Goal: Task Accomplishment & Management: Manage account settings

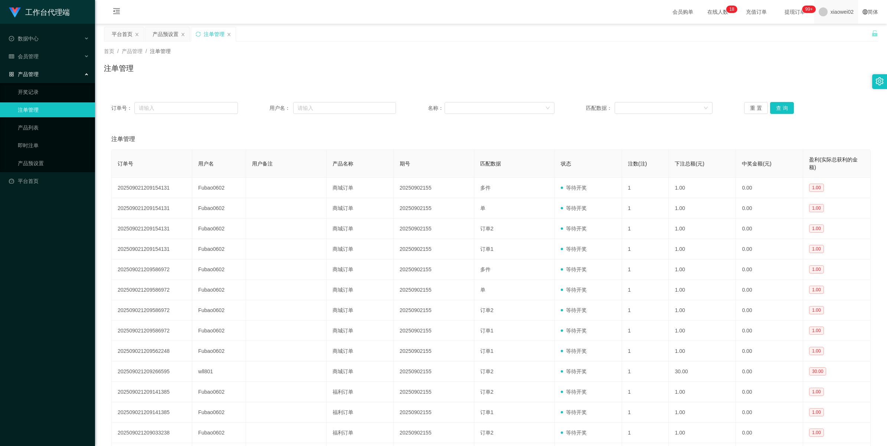
click at [831, 16] on span "xiaowei02" at bounding box center [842, 12] width 23 height 24
click at [828, 28] on li "退出登录" at bounding box center [836, 33] width 56 height 12
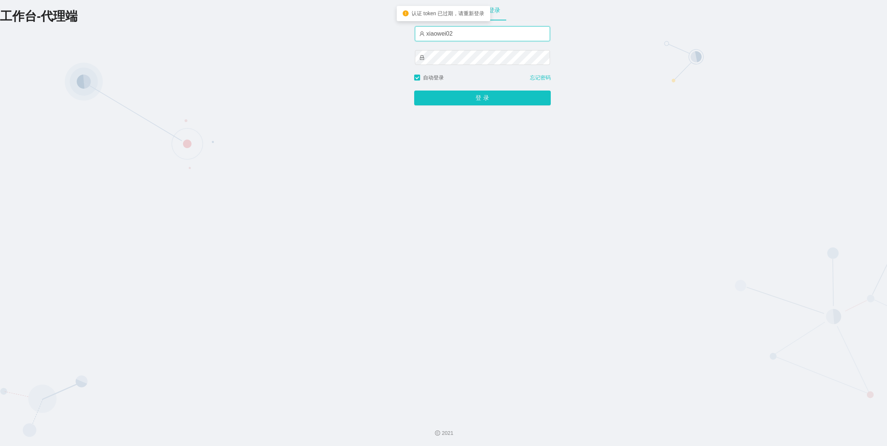
click at [464, 29] on input "xiaowei02" at bounding box center [482, 33] width 135 height 15
type input "xiaowei01"
click at [455, 105] on button "登 录" at bounding box center [482, 98] width 137 height 15
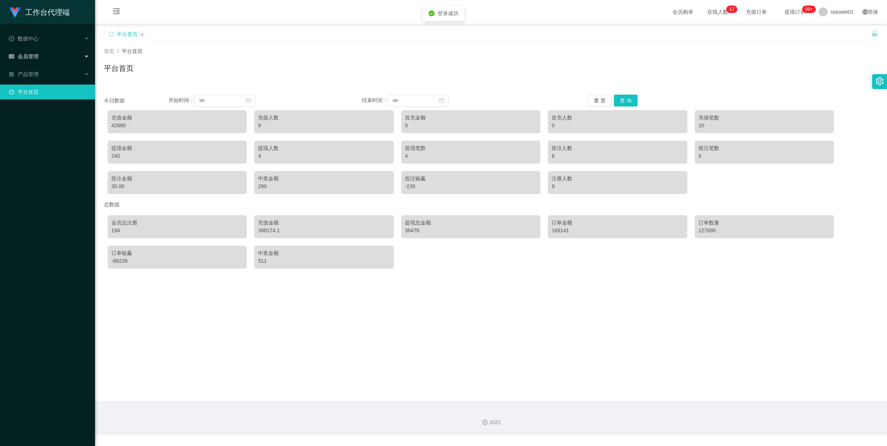
click at [42, 57] on div "会员管理" at bounding box center [47, 56] width 95 height 15
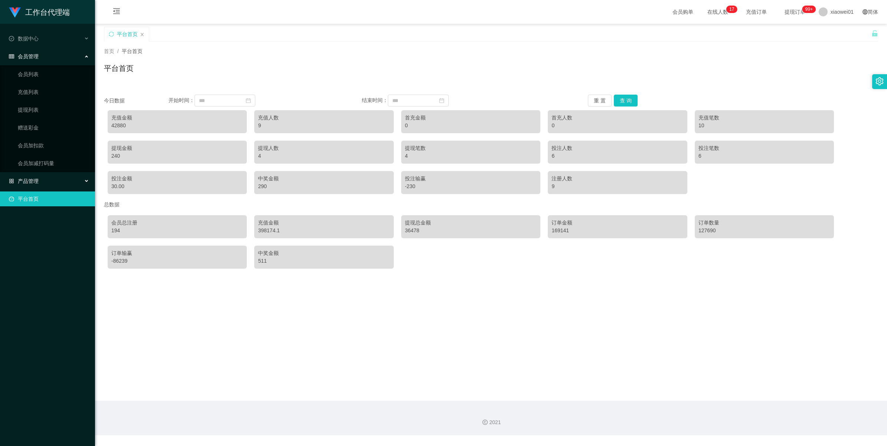
click at [26, 183] on span "产品管理" at bounding box center [24, 181] width 30 height 6
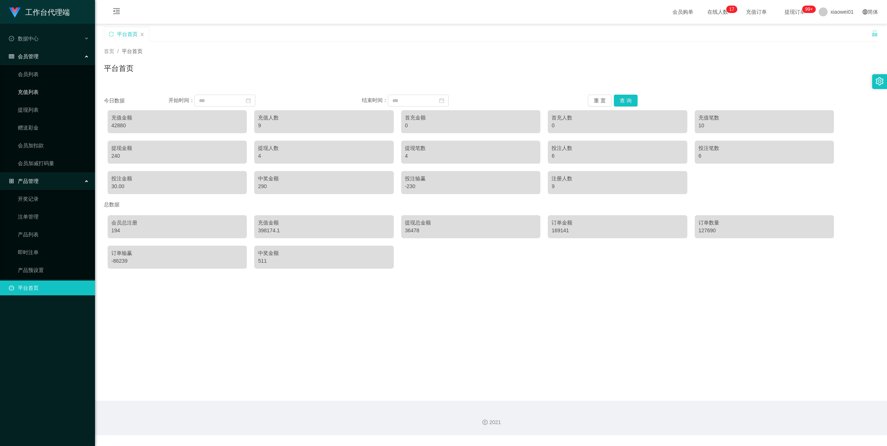
click at [30, 95] on link "充值列表" at bounding box center [53, 92] width 71 height 15
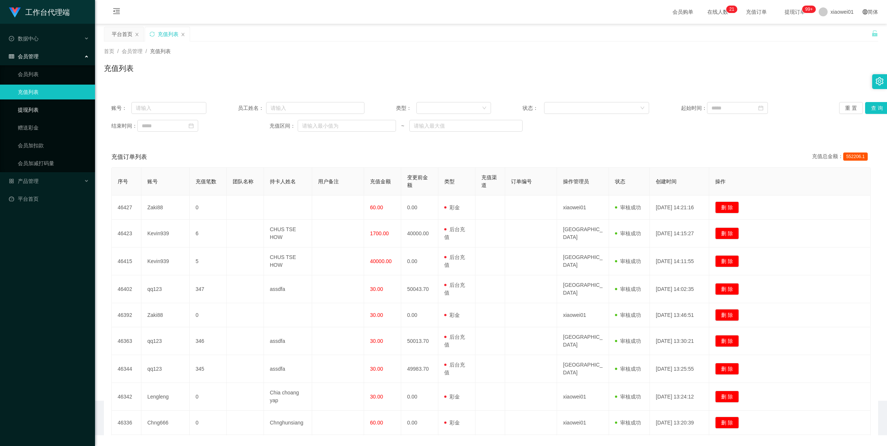
click at [29, 112] on link "提现列表" at bounding box center [53, 109] width 71 height 15
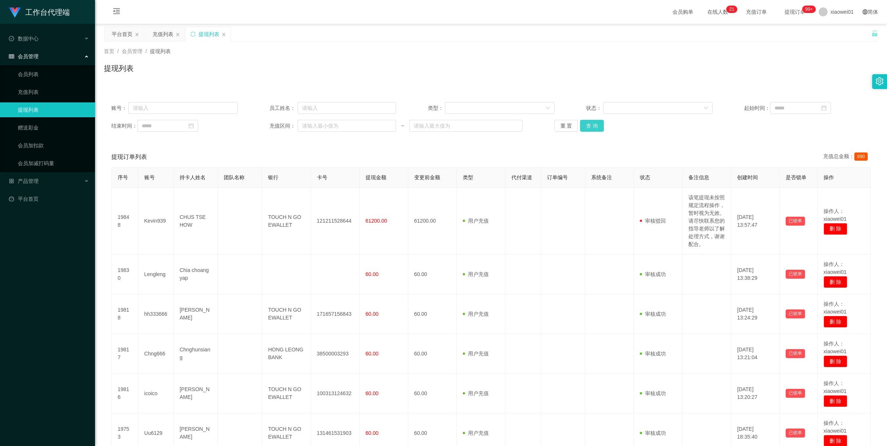
click at [595, 128] on button "查 询" at bounding box center [592, 126] width 24 height 12
click at [595, 128] on div "重 置 查 询" at bounding box center [618, 126] width 127 height 12
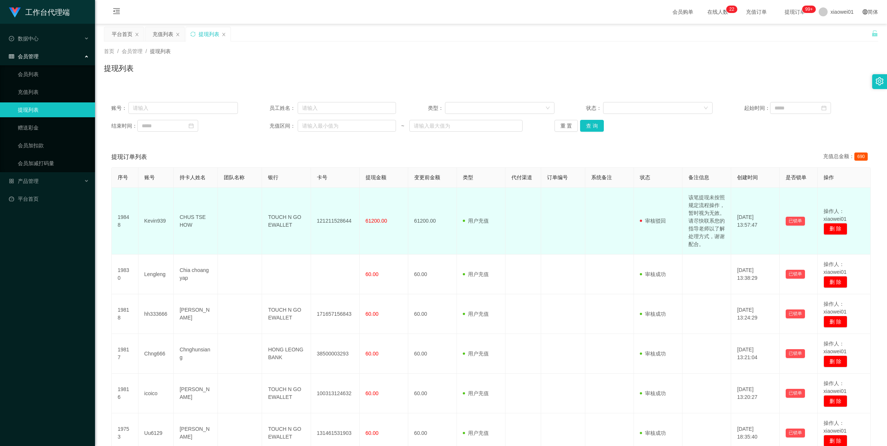
click at [691, 197] on td "该笔提现未按照规定流程操作，暂时视为无效。请尽快联系您的指导老师以了解处理方式，谢谢配合。" at bounding box center [707, 221] width 49 height 67
drag, startPoint x: 684, startPoint y: 194, endPoint x: 722, endPoint y: 261, distance: 77.0
click at [722, 255] on td "该笔提现未按照规定流程操作，暂时视为无效。请尽快联系您的指导老师以了解处理方式，谢谢配合。" at bounding box center [707, 221] width 49 height 67
copy td "该笔提现未按照规定流程操作，暂时视为无效。请尽快联系您的指导老师以了解处理方式，谢谢配合。"
